Goal: Find specific page/section: Find specific page/section

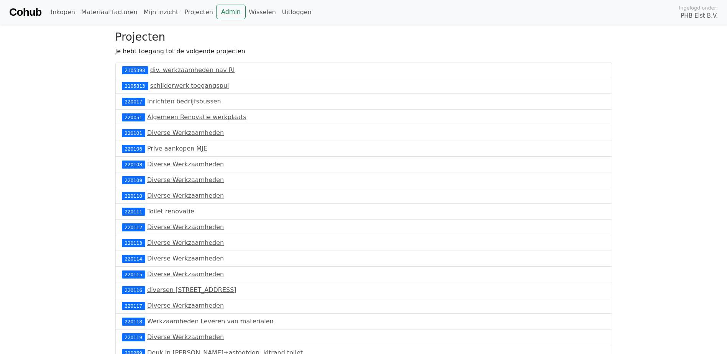
click at [34, 11] on link "Cohub" at bounding box center [25, 12] width 32 height 18
click at [216, 15] on link "Admin" at bounding box center [231, 12] width 30 height 15
click at [216, 10] on link "Admin" at bounding box center [231, 12] width 30 height 15
